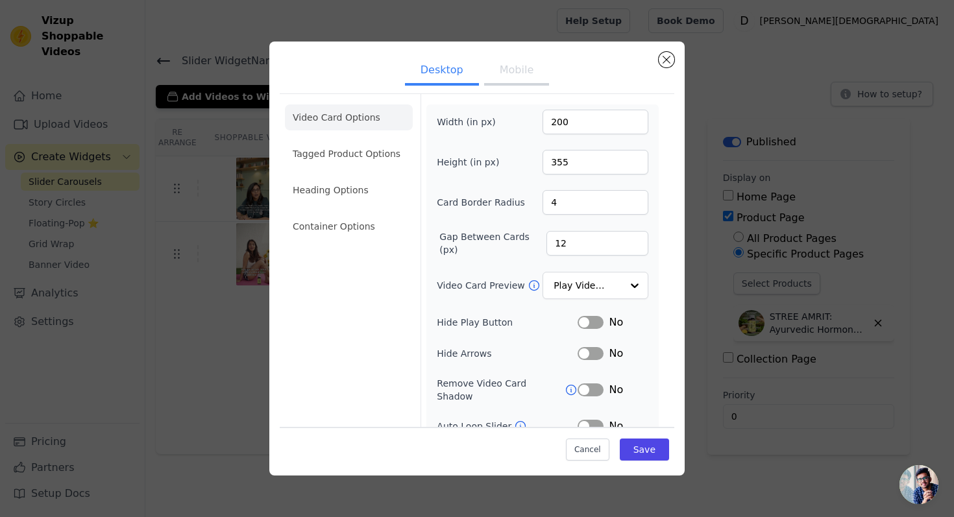
click at [526, 71] on button "Mobile" at bounding box center [516, 71] width 65 height 29
click at [575, 130] on input "200" at bounding box center [595, 122] width 106 height 25
drag, startPoint x: 581, startPoint y: 117, endPoint x: 543, endPoint y: 117, distance: 37.6
click at [543, 117] on input "200" at bounding box center [595, 122] width 106 height 25
type input "900"
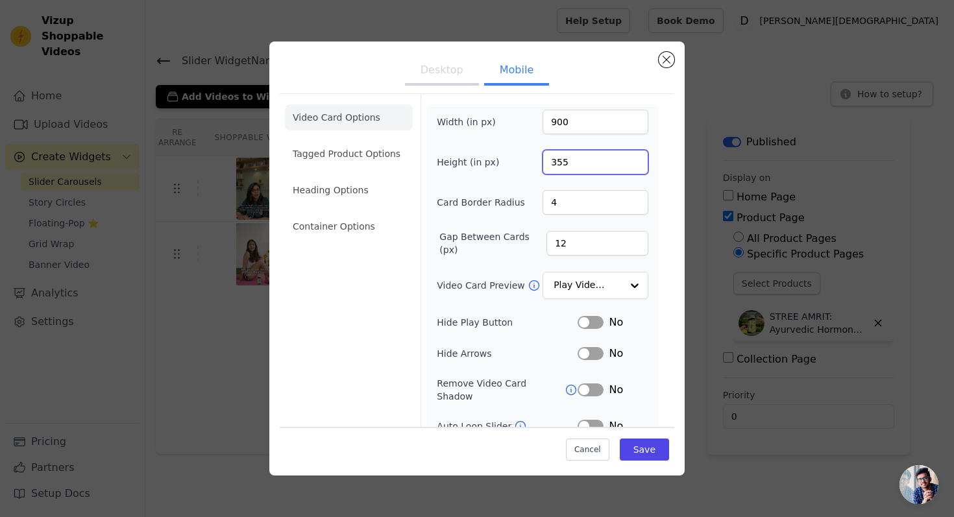
drag, startPoint x: 574, startPoint y: 156, endPoint x: 489, endPoint y: 167, distance: 86.4
click at [489, 166] on div "Height (in px) 355" at bounding box center [543, 162] width 212 height 25
type input "1600"
click at [655, 447] on button "Save" at bounding box center [644, 449] width 49 height 22
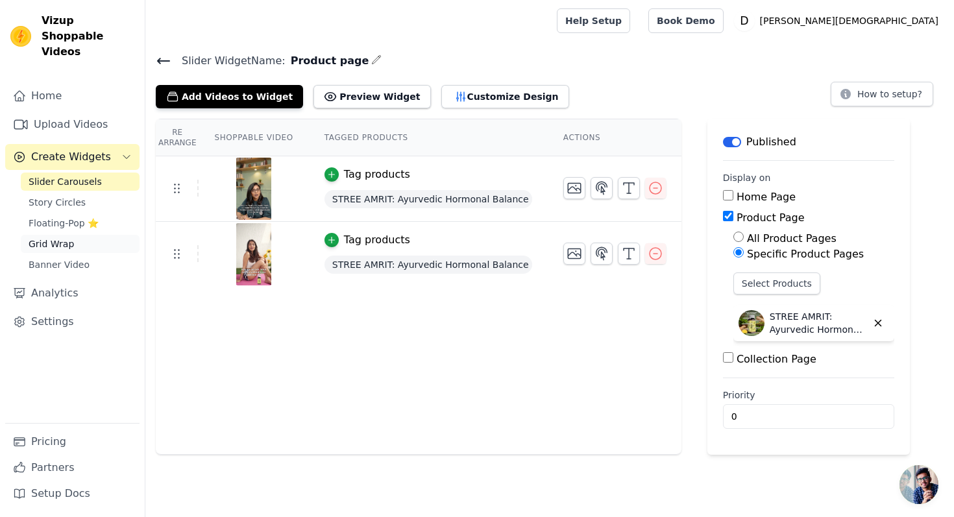
click at [82, 235] on link "Grid Wrap" at bounding box center [80, 244] width 119 height 18
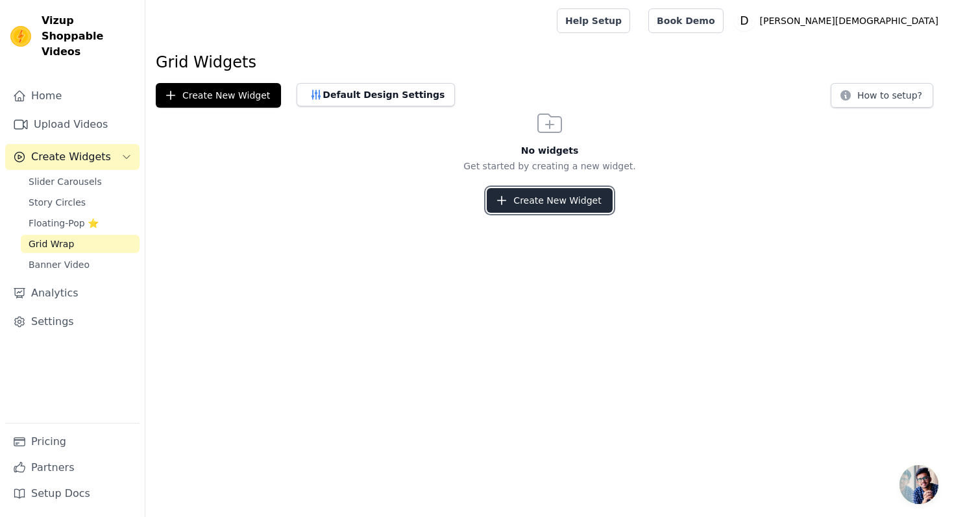
click at [593, 193] on button "Create New Widget" at bounding box center [549, 200] width 125 height 25
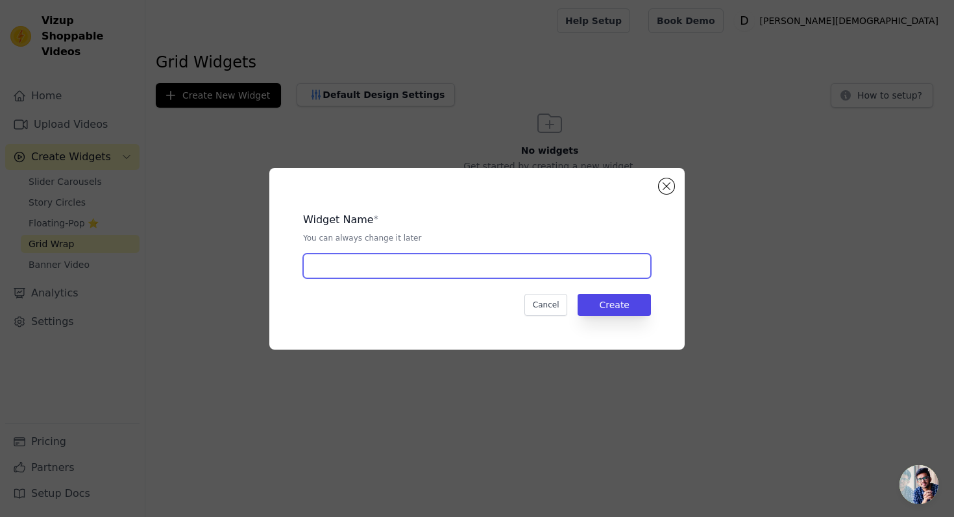
click at [438, 265] on input "text" at bounding box center [477, 266] width 348 height 25
type input "homepage"
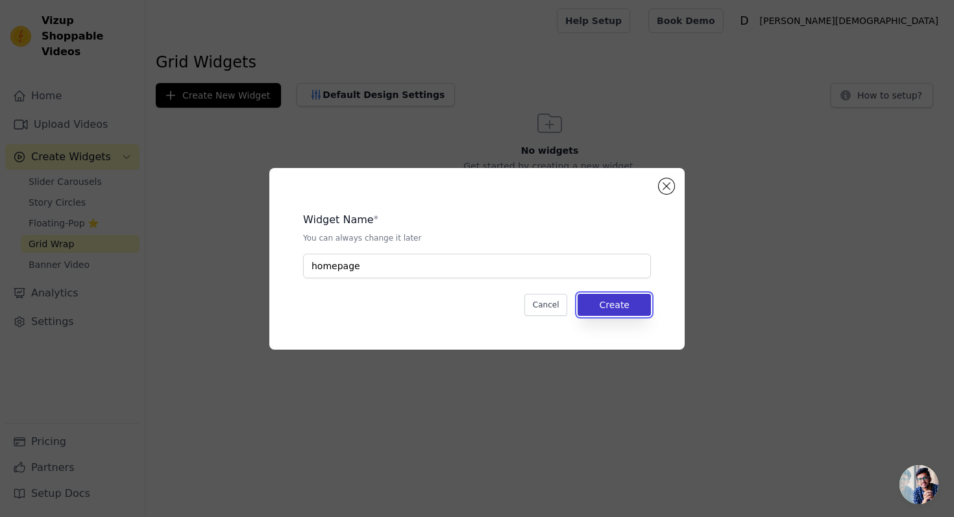
click at [630, 306] on button "Create" at bounding box center [613, 305] width 73 height 22
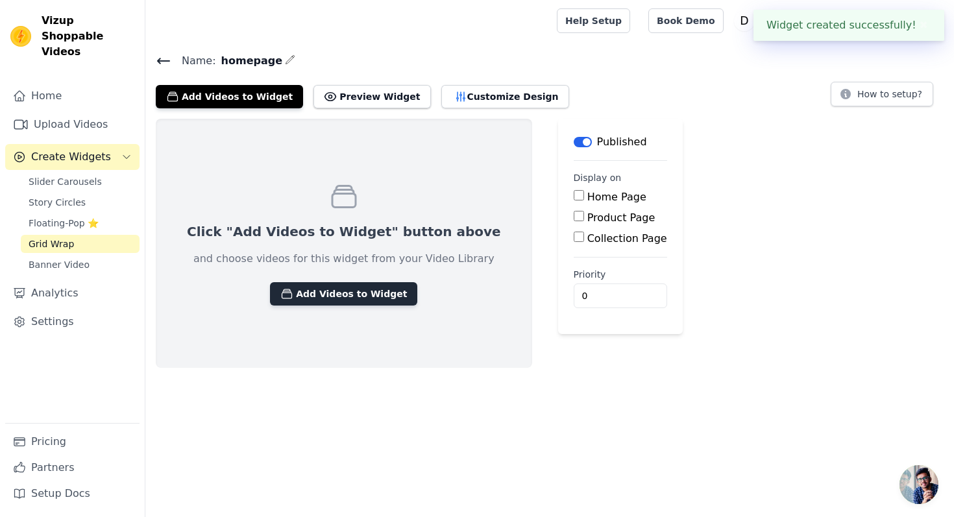
click at [339, 296] on button "Add Videos to Widget" at bounding box center [343, 293] width 147 height 23
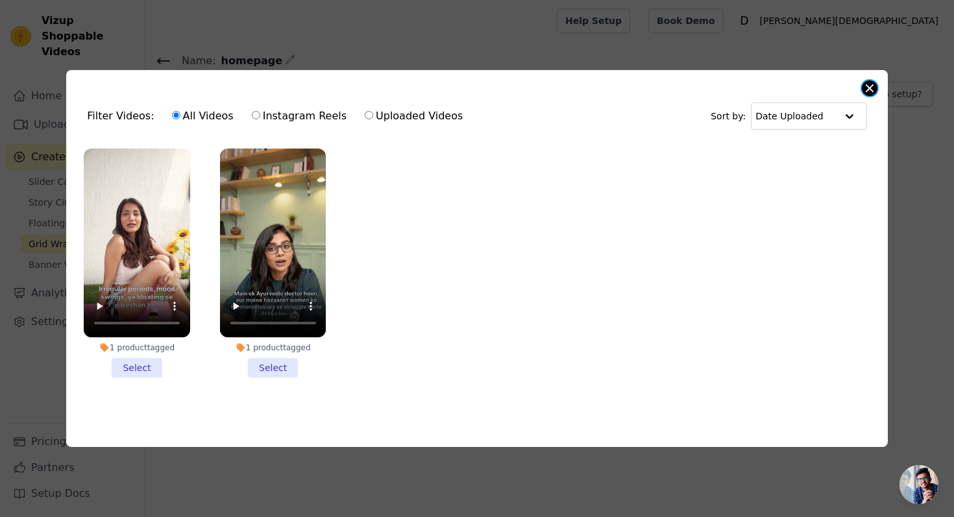
click at [873, 88] on button "Close modal" at bounding box center [870, 88] width 16 height 16
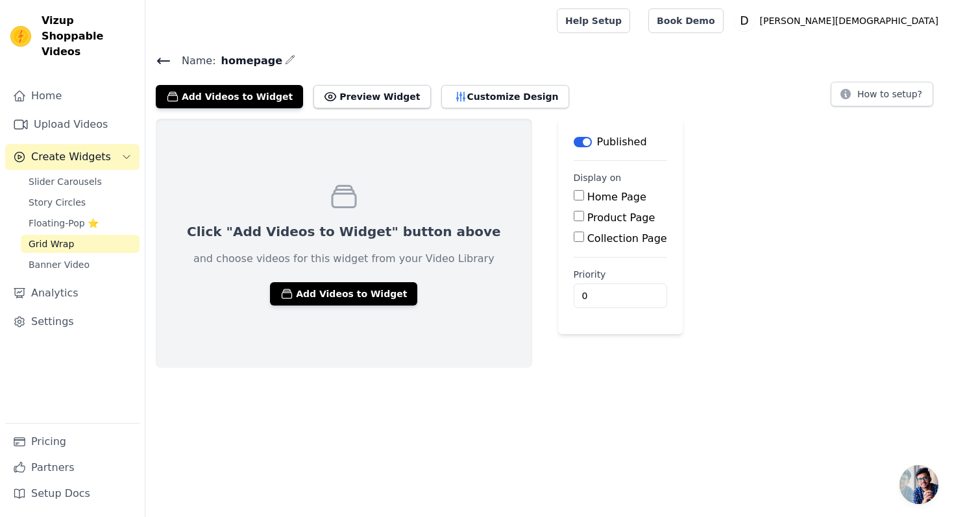
click at [574, 197] on input "Home Page" at bounding box center [579, 195] width 10 height 10
checkbox input "true"
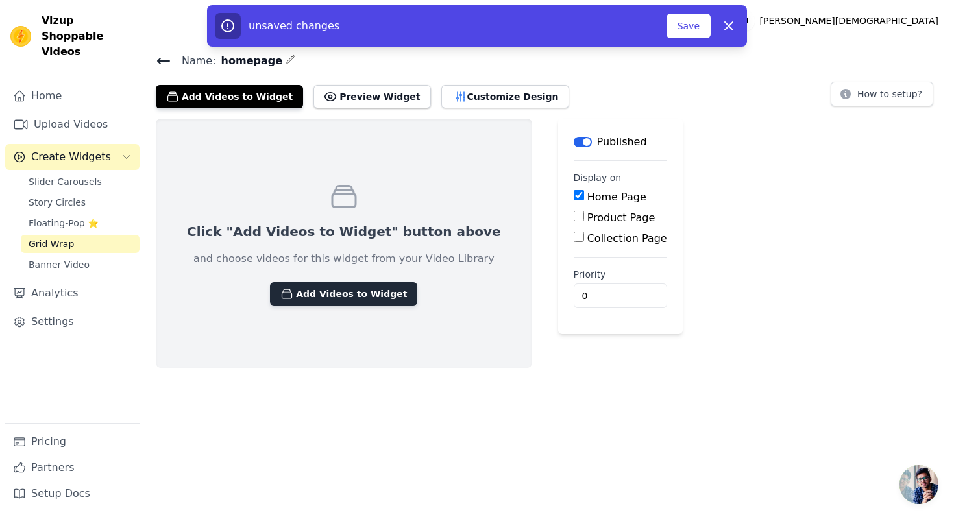
click at [369, 293] on button "Add Videos to Widget" at bounding box center [343, 293] width 147 height 23
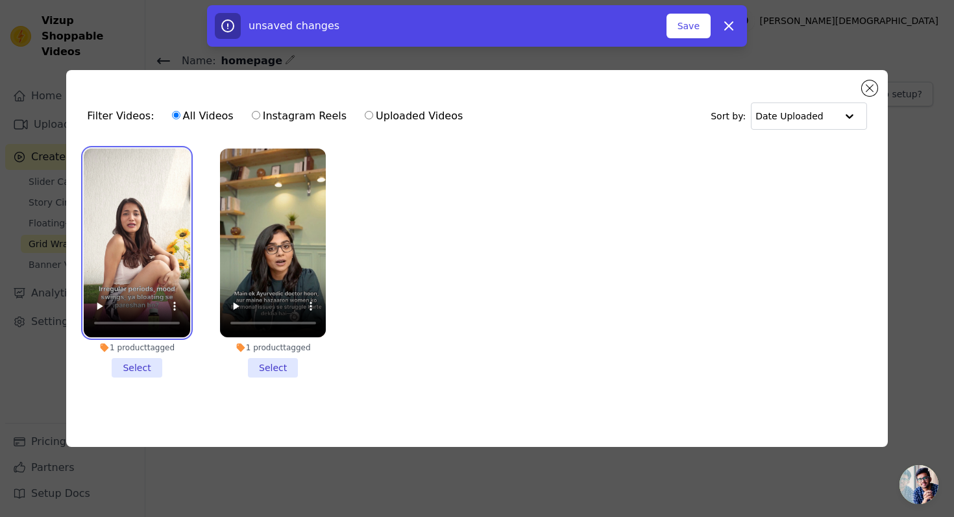
click at [167, 215] on video at bounding box center [137, 243] width 106 height 189
click at [148, 369] on li "1 product tagged Select" at bounding box center [137, 263] width 106 height 229
click at [0, 0] on input "1 product tagged Select" at bounding box center [0, 0] width 0 height 0
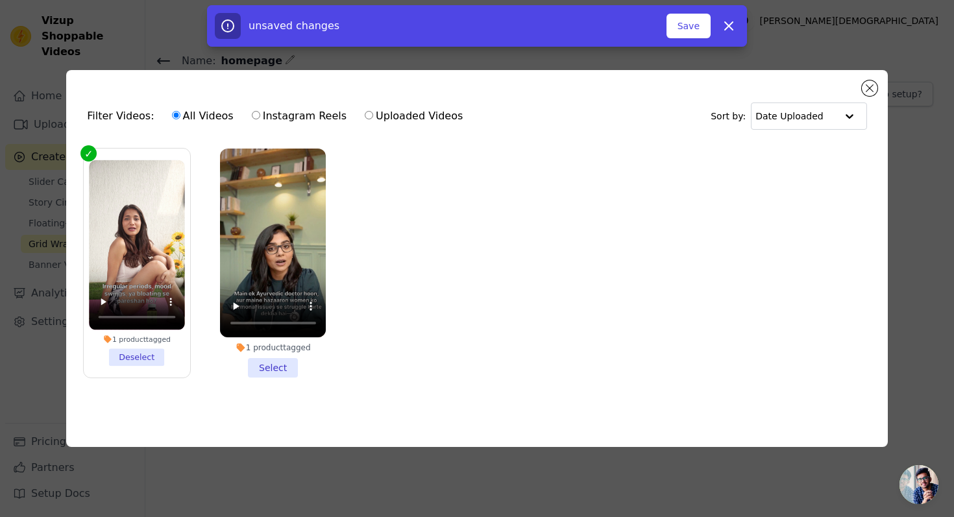
click at [269, 369] on li "1 product tagged Select" at bounding box center [273, 263] width 106 height 229
click at [0, 0] on input "1 product tagged Select" at bounding box center [0, 0] width 0 height 0
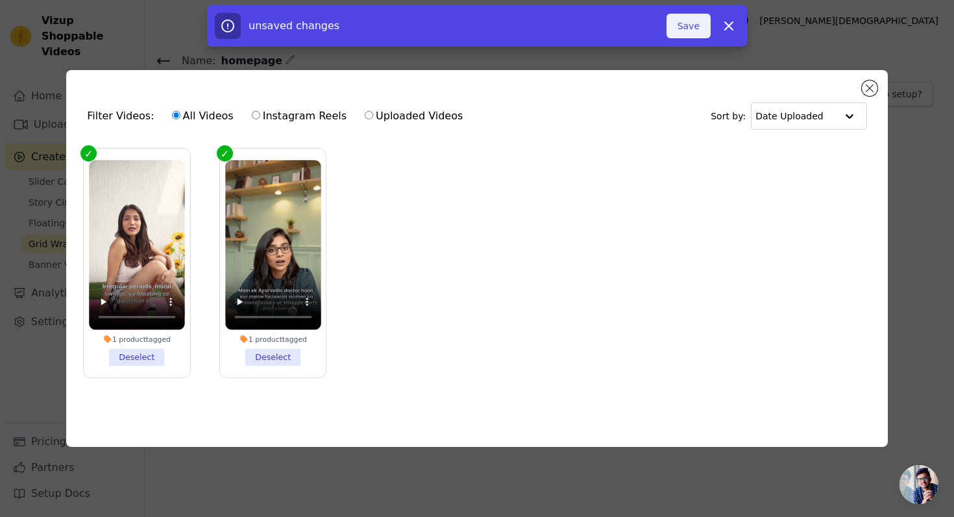
click at [682, 29] on button "Save" at bounding box center [688, 26] width 44 height 25
click at [657, 27] on button "Add To Widget" at bounding box center [667, 26] width 87 height 25
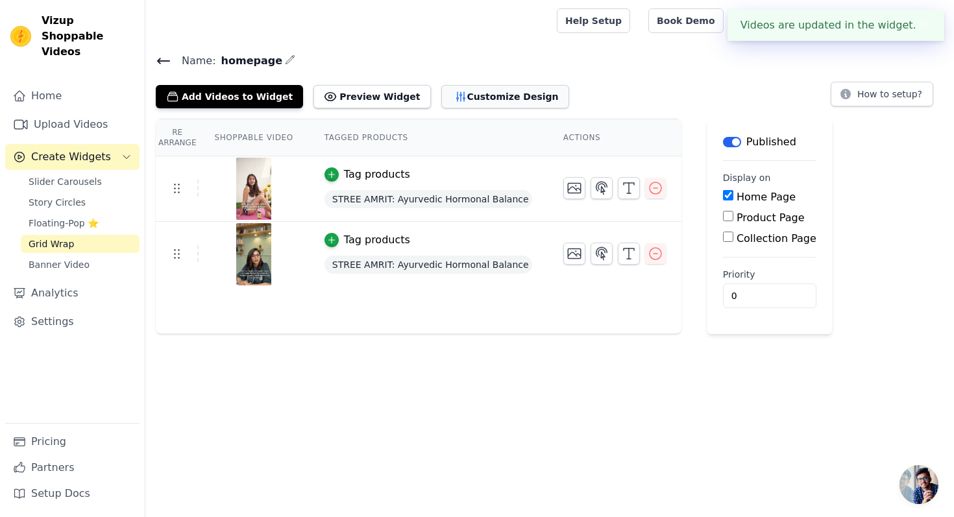
click at [489, 88] on button "Customize Design" at bounding box center [505, 96] width 128 height 23
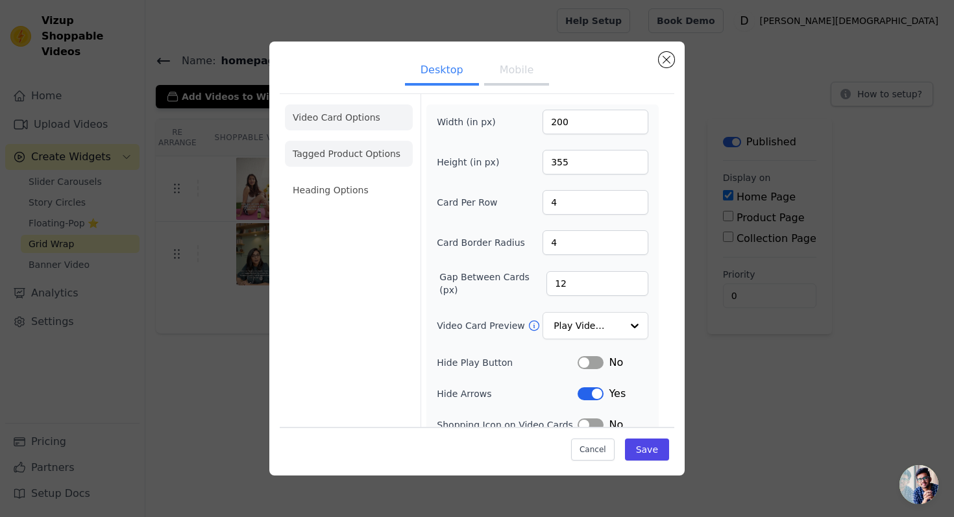
click at [352, 160] on li "Tagged Product Options" at bounding box center [349, 154] width 128 height 26
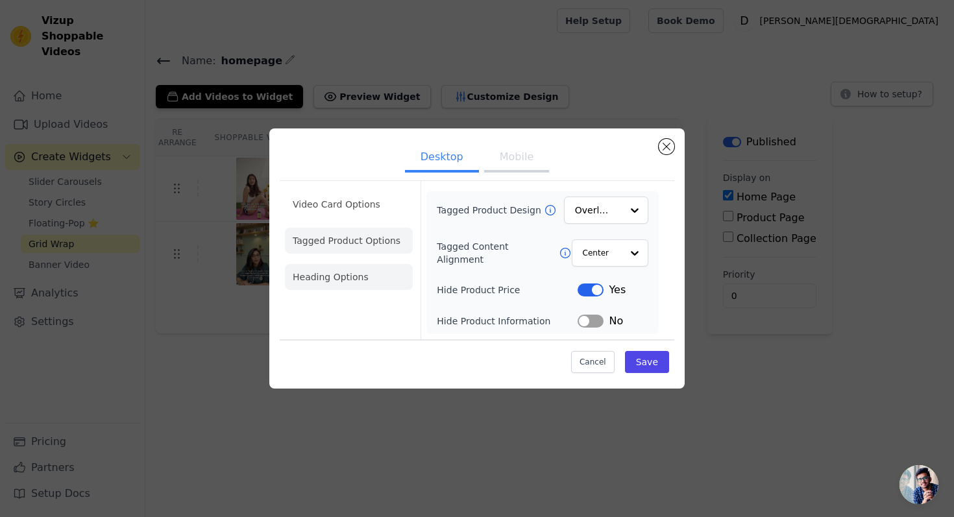
click at [353, 278] on li "Heading Options" at bounding box center [349, 277] width 128 height 26
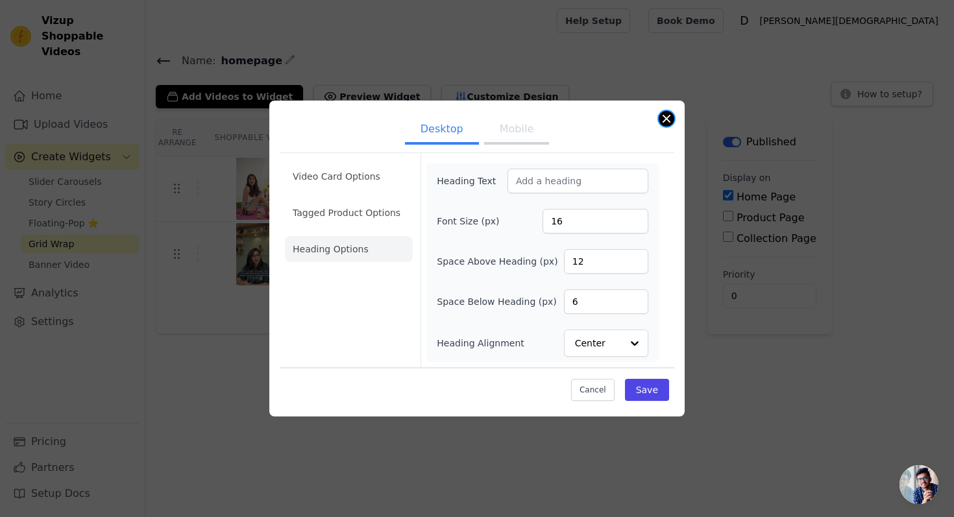
click at [664, 121] on button "Close modal" at bounding box center [667, 119] width 16 height 16
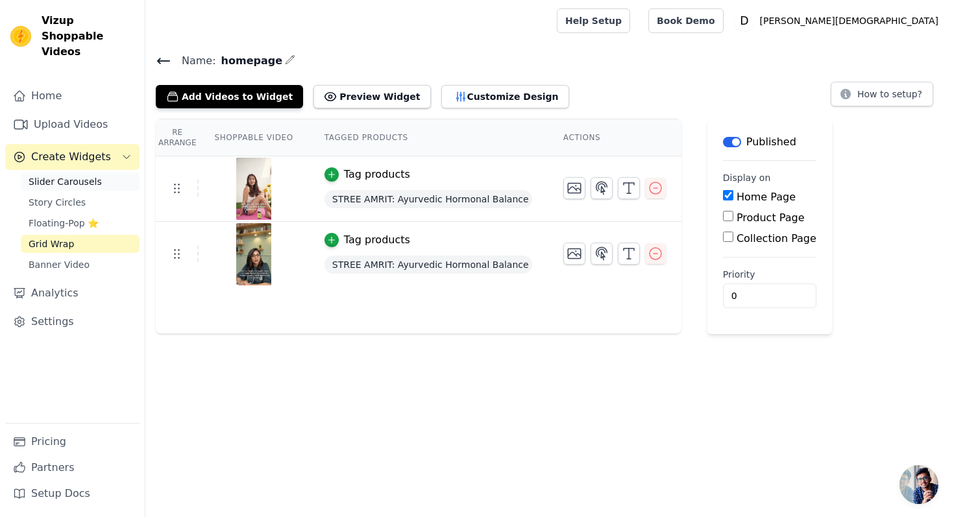
click at [69, 175] on span "Slider Carousels" at bounding box center [65, 181] width 73 height 13
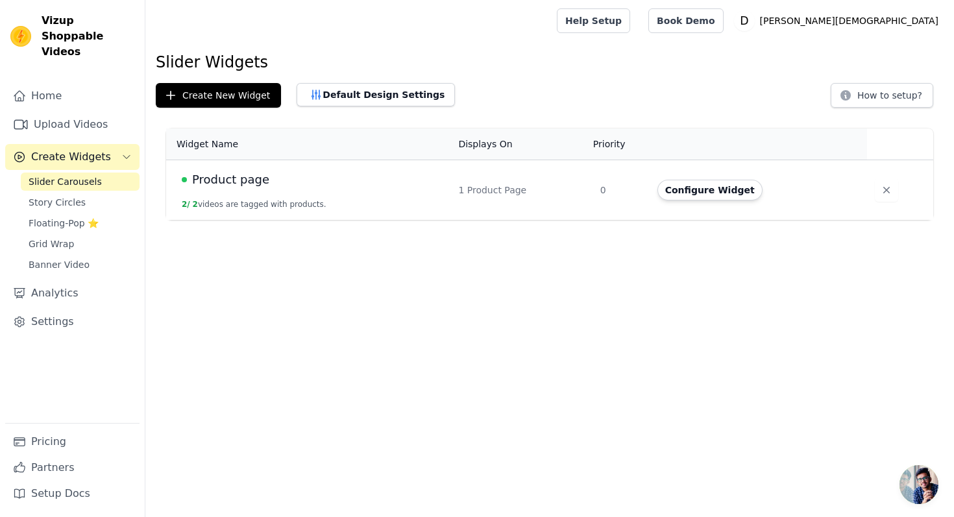
click at [319, 206] on button "2 / 2 videos are tagged with products." at bounding box center [254, 204] width 145 height 10
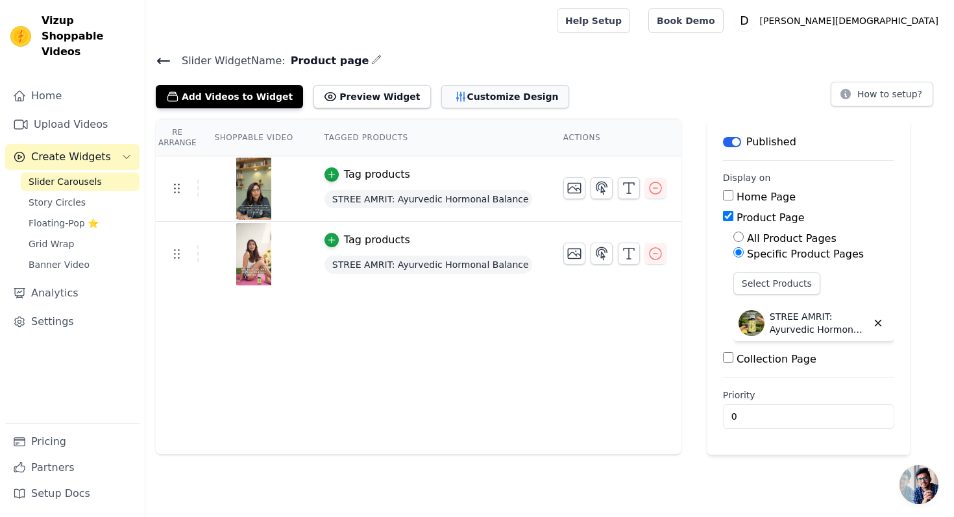
click at [471, 98] on button "Customize Design" at bounding box center [505, 96] width 128 height 23
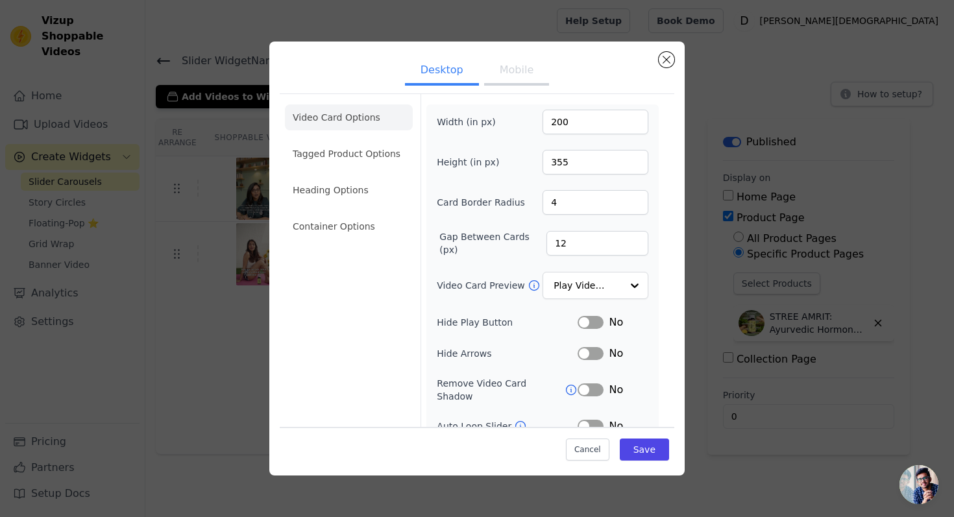
click at [525, 79] on button "Mobile" at bounding box center [516, 71] width 65 height 29
click at [453, 81] on button "Desktop" at bounding box center [442, 71] width 74 height 29
click at [509, 75] on button "Mobile" at bounding box center [516, 71] width 65 height 29
click at [463, 77] on button "Desktop" at bounding box center [442, 71] width 74 height 29
drag, startPoint x: 587, startPoint y: 116, endPoint x: 505, endPoint y: 116, distance: 82.4
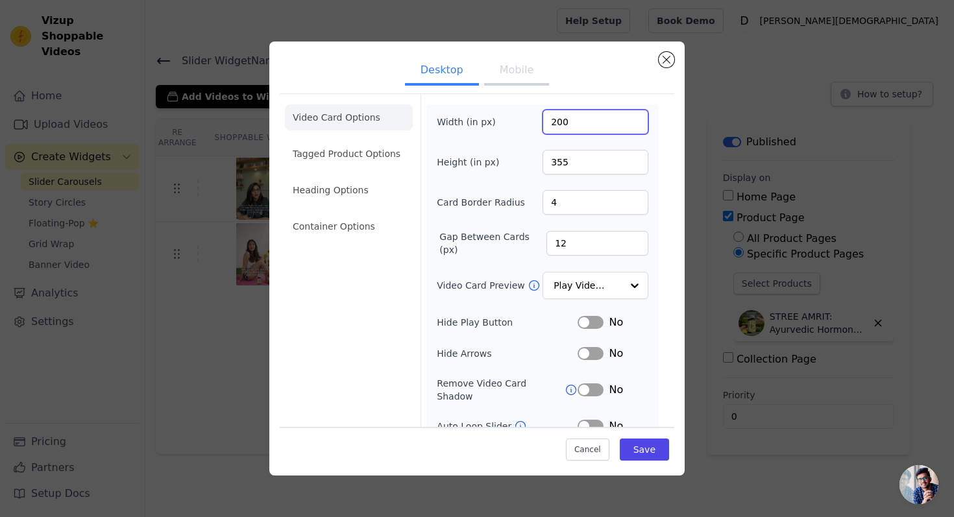
click at [505, 116] on div "Width (in px) 200" at bounding box center [543, 122] width 212 height 25
click at [503, 66] on button "Mobile" at bounding box center [516, 71] width 65 height 29
drag, startPoint x: 580, startPoint y: 112, endPoint x: 583, endPoint y: 128, distance: 15.8
click at [583, 129] on input "900" at bounding box center [595, 122] width 106 height 25
paste input "2"
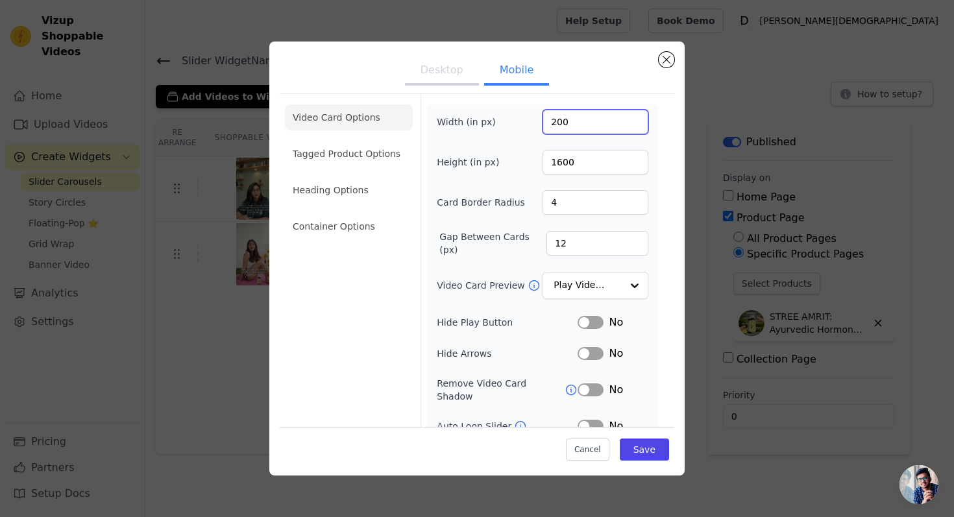
type input "200"
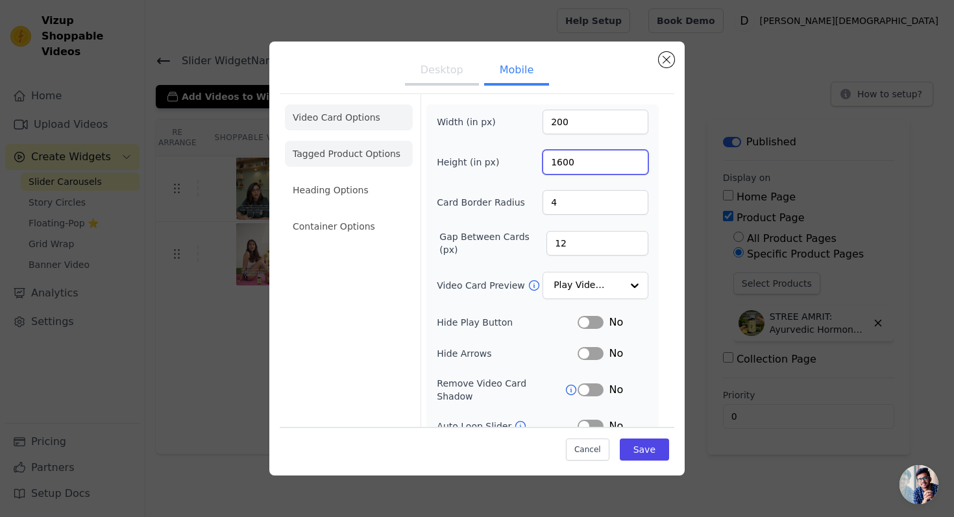
drag, startPoint x: 584, startPoint y: 160, endPoint x: 398, endPoint y: 160, distance: 186.2
click at [398, 160] on div "Video Card Options Tagged Product Options Heading Options Container Options Wid…" at bounding box center [477, 315] width 395 height 444
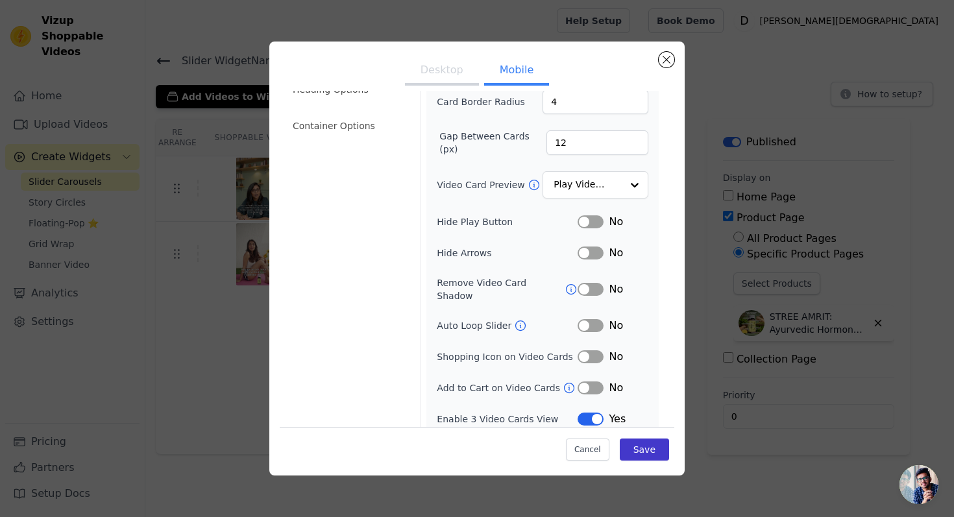
type input "355"
click at [659, 454] on button "Save" at bounding box center [644, 449] width 49 height 22
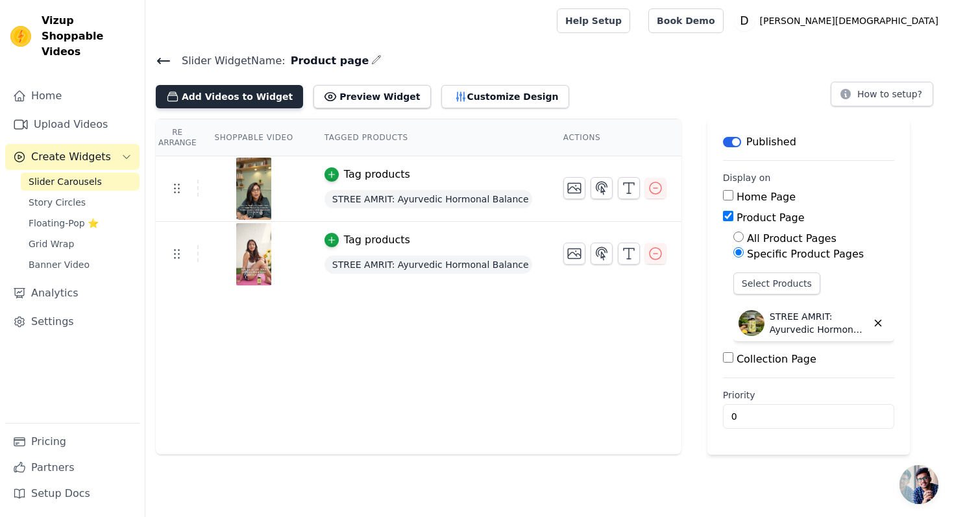
click at [258, 92] on button "Add Videos to Widget" at bounding box center [229, 96] width 147 height 23
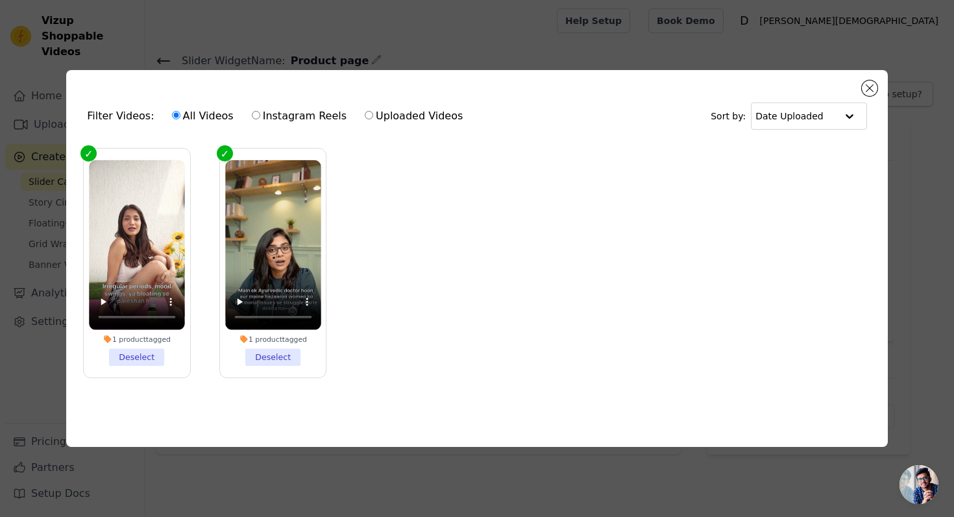
click at [388, 117] on label "Uploaded Videos" at bounding box center [413, 116] width 99 height 17
click at [373, 117] on input "Uploaded Videos" at bounding box center [369, 115] width 8 height 8
radio input "true"
click at [872, 87] on button "Close modal" at bounding box center [870, 88] width 16 height 16
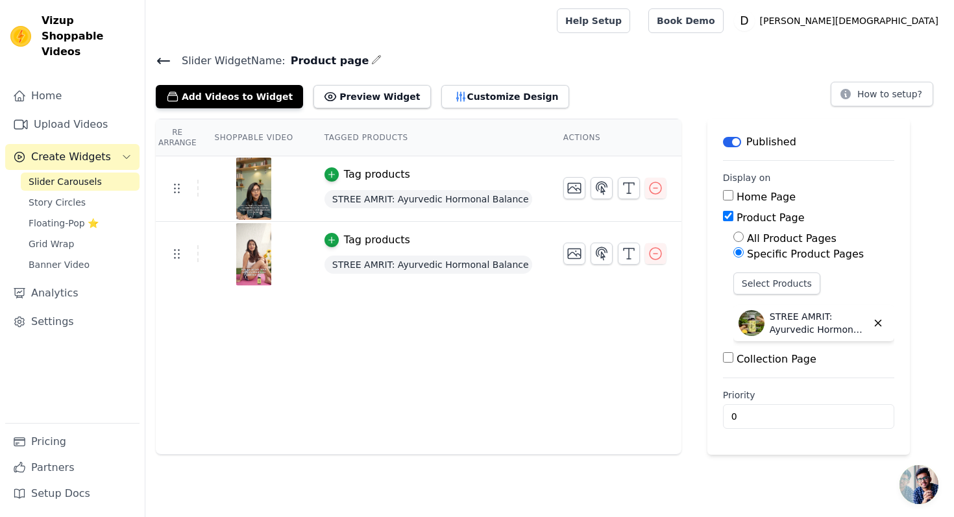
click at [97, 94] on div "Home Upload Videos Create Widgets Slider Carousels Story Circles Floating-Pop ⭐…" at bounding box center [72, 253] width 134 height 340
click at [53, 117] on link "Upload Videos" at bounding box center [72, 125] width 134 height 26
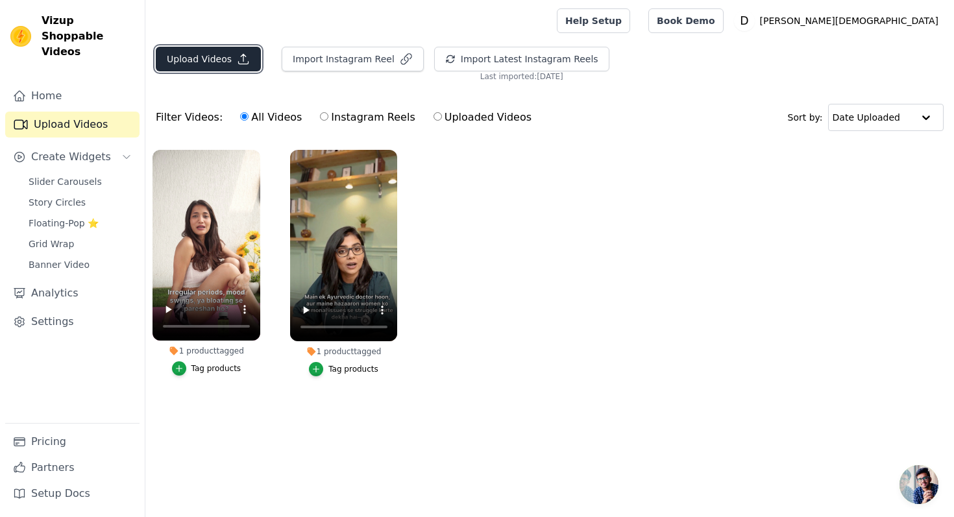
click at [197, 54] on button "Upload Videos" at bounding box center [208, 59] width 105 height 25
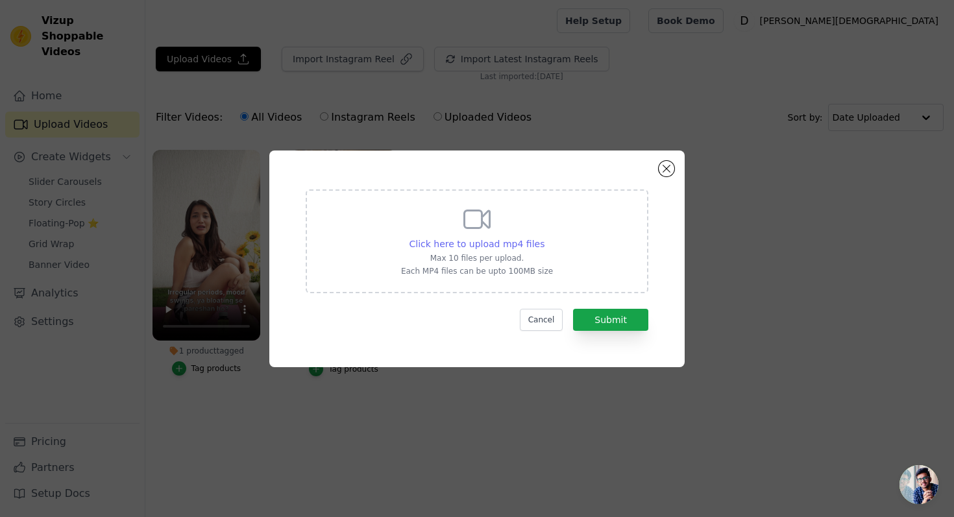
click at [480, 245] on span "Click here to upload mp4 files" at bounding box center [477, 244] width 136 height 10
click at [544, 237] on input "Click here to upload mp4 files Max 10 files per upload. Each MP4 files can be u…" at bounding box center [544, 237] width 1 height 1
type input "C:\fakepath\Copy of Stree Amrit V1.mp4"
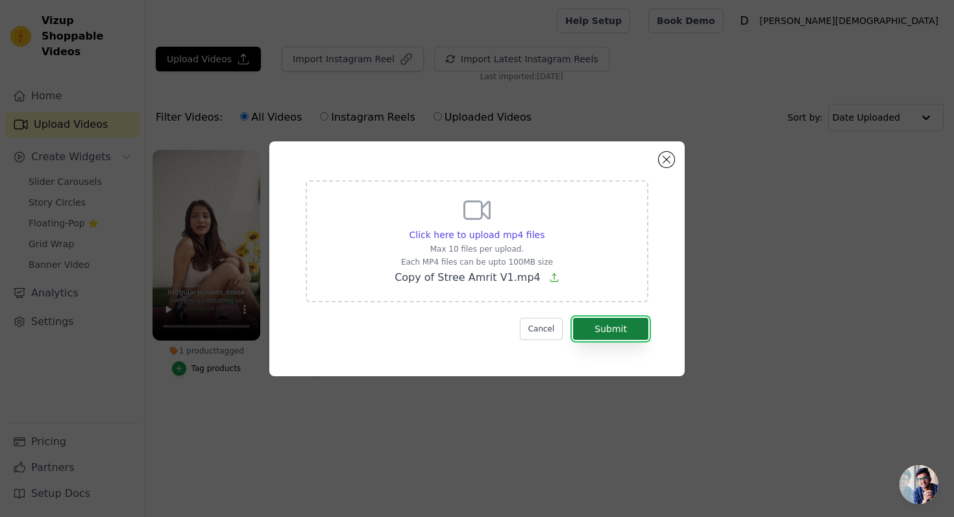
click at [625, 336] on button "Submit" at bounding box center [610, 329] width 75 height 22
